Goal: Find specific page/section: Find specific page/section

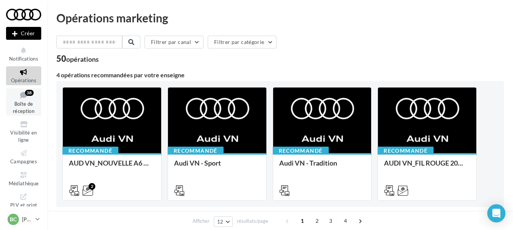
click at [22, 103] on span "Boîte de réception" at bounding box center [24, 107] width 22 height 13
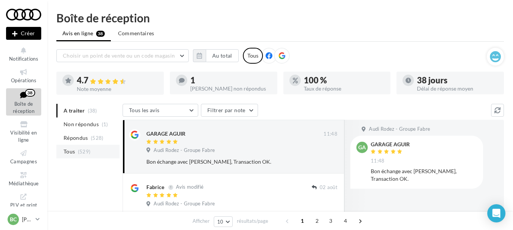
click at [74, 150] on span "Tous" at bounding box center [69, 152] width 11 height 8
